Goal: Obtain resource: Download file/media

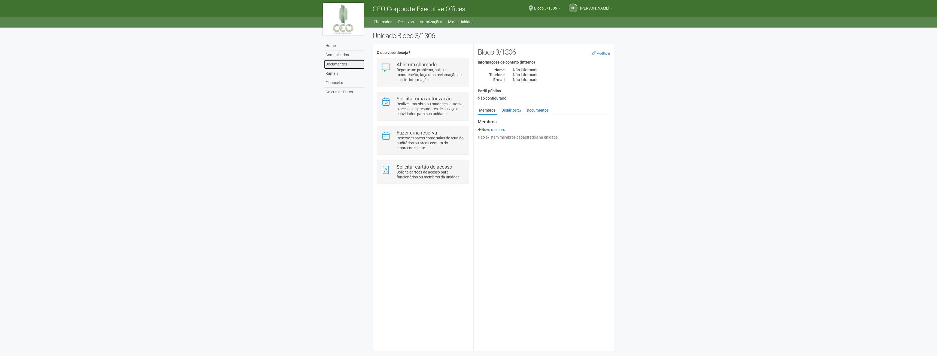
click at [344, 66] on link "Documentos" at bounding box center [344, 64] width 40 height 9
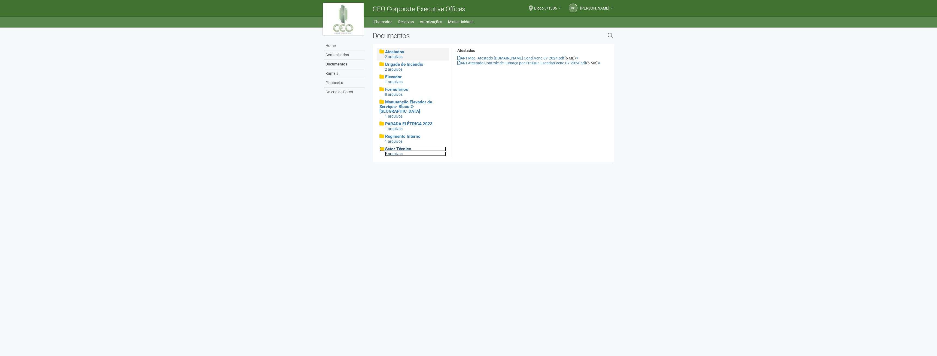
click at [400, 146] on span "Setor Técnico" at bounding box center [398, 148] width 26 height 5
click at [397, 134] on span "Regimento Interno" at bounding box center [402, 136] width 35 height 5
click at [406, 121] on span "PARADA ELÉTRICA 2023" at bounding box center [408, 123] width 47 height 5
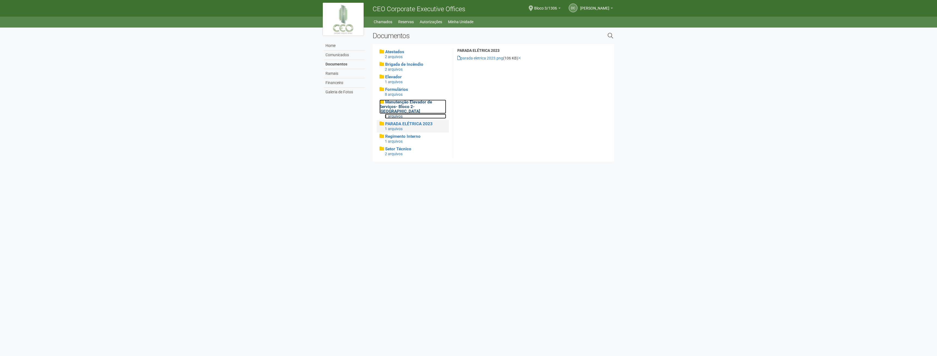
click at [407, 107] on span "Manutenção Elevador de Serviços- Bloco 2-Torre West" at bounding box center [406, 106] width 53 height 14
click at [401, 91] on span "Formulários" at bounding box center [396, 89] width 23 height 5
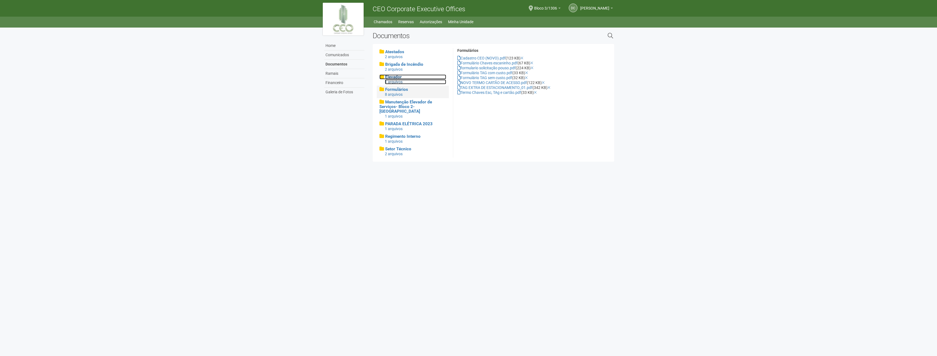
click at [399, 82] on div "1 arquivos" at bounding box center [415, 81] width 61 height 5
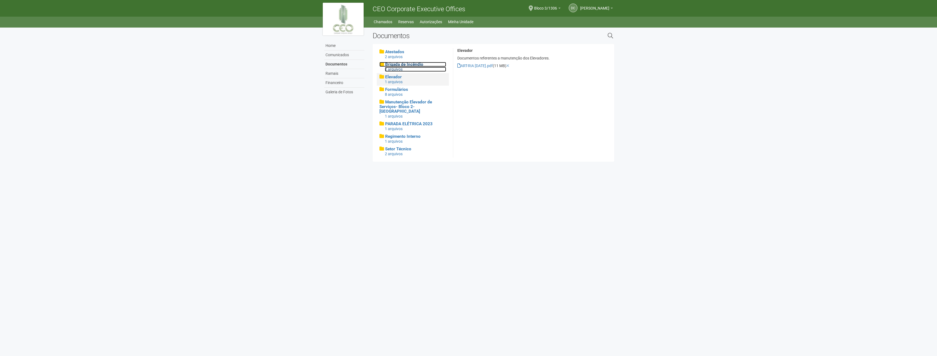
click at [408, 66] on span "Brigada de Incêndio" at bounding box center [404, 64] width 38 height 5
click at [402, 54] on span "Atestados" at bounding box center [394, 51] width 19 height 5
click at [392, 146] on span "Setor Técnico" at bounding box center [398, 148] width 26 height 5
click at [558, 8] on b at bounding box center [559, 8] width 2 height 1
click at [701, 131] on body "Aguarde... CEO Corporate Executive Offices DC DIOGO COUTINHO CASTRO DIOGO COUTI…" at bounding box center [468, 178] width 937 height 356
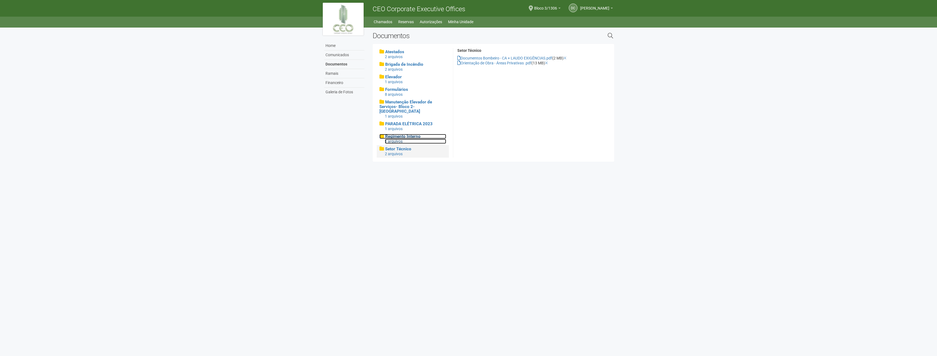
click at [398, 139] on div "1 arquivos" at bounding box center [415, 141] width 61 height 5
click at [483, 59] on link "CEO - Regimento interno versao Out14.pdf" at bounding box center [494, 58] width 75 height 4
click at [399, 146] on span "Setor Técnico" at bounding box center [398, 148] width 26 height 5
click at [405, 52] on h4 "Atestados" at bounding box center [413, 51] width 67 height 5
click at [398, 139] on div "1 arquivos" at bounding box center [415, 141] width 61 height 5
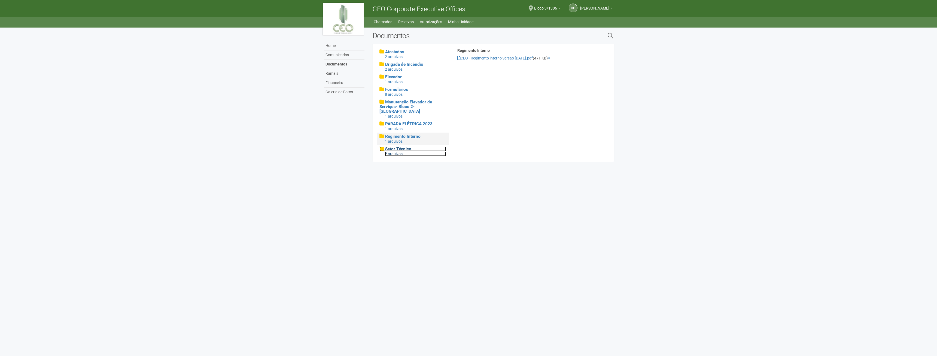
click at [396, 146] on span "Setor Técnico" at bounding box center [398, 148] width 26 height 5
click at [501, 63] on link "Orientação de Obra - Áreas Privativas .pdf" at bounding box center [494, 63] width 74 height 4
